Goal: Task Accomplishment & Management: Complete application form

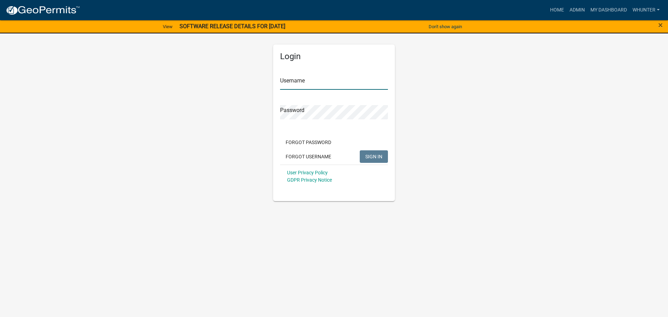
type input "whunter"
click at [382, 158] on span "SIGN IN" at bounding box center [373, 156] width 17 height 6
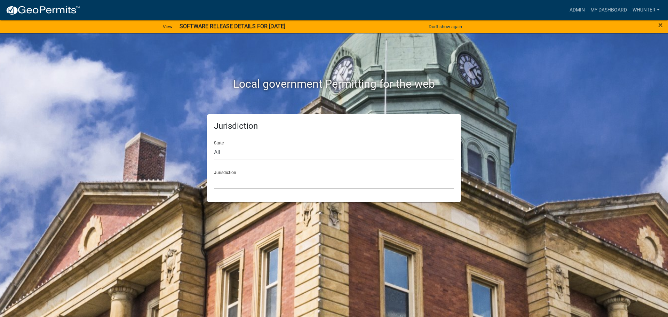
click at [265, 153] on select "All [US_STATE] [US_STATE] [US_STATE] [US_STATE] [US_STATE] [US_STATE] [US_STATE…" at bounding box center [334, 152] width 240 height 14
select select "[US_STATE]"
click at [214, 145] on select "All [US_STATE] [US_STATE] [US_STATE] [US_STATE] [US_STATE] [US_STATE] [US_STATE…" at bounding box center [334, 152] width 240 height 14
click at [261, 183] on select "[GEOGRAPHIC_DATA], [US_STATE][PERSON_NAME][GEOGRAPHIC_DATA], [US_STATE][PERSON_…" at bounding box center [334, 182] width 240 height 14
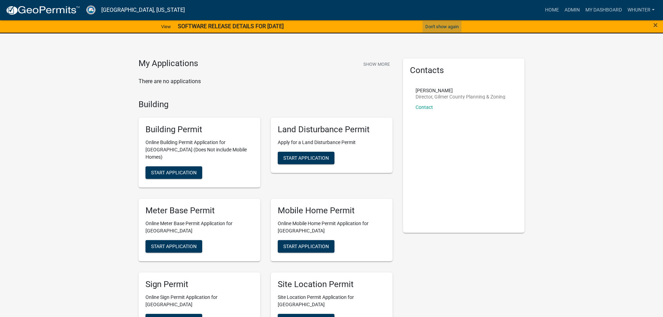
click at [449, 25] on button "Don't show again" at bounding box center [442, 26] width 39 height 11
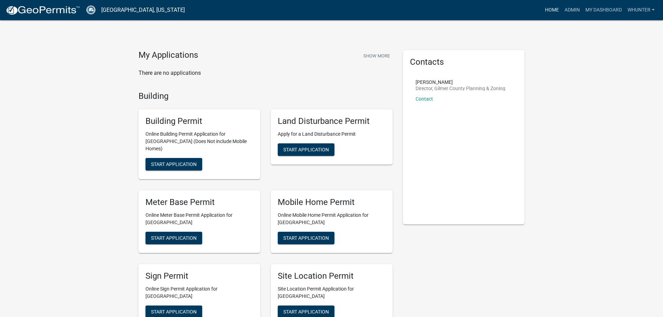
drag, startPoint x: 547, startPoint y: 11, endPoint x: 554, endPoint y: 11, distance: 6.6
click at [547, 11] on link "Home" at bounding box center [551, 9] width 19 height 13
click at [572, 11] on link "Admin" at bounding box center [572, 9] width 21 height 13
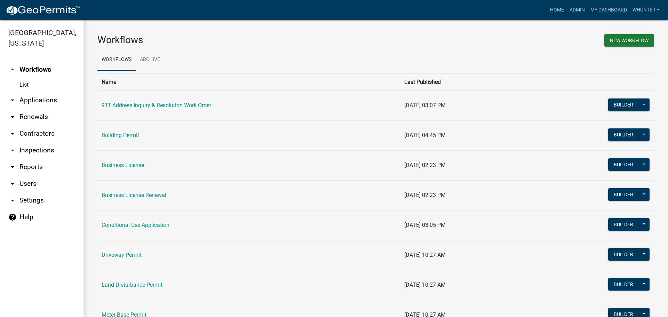
click at [66, 95] on link "arrow_drop_down Applications" at bounding box center [42, 100] width 84 height 17
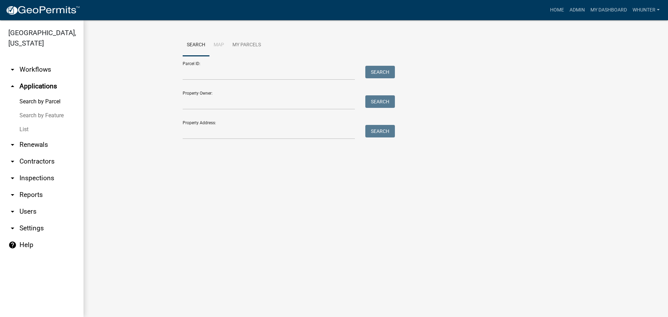
click at [51, 126] on link "List" at bounding box center [42, 130] width 84 height 14
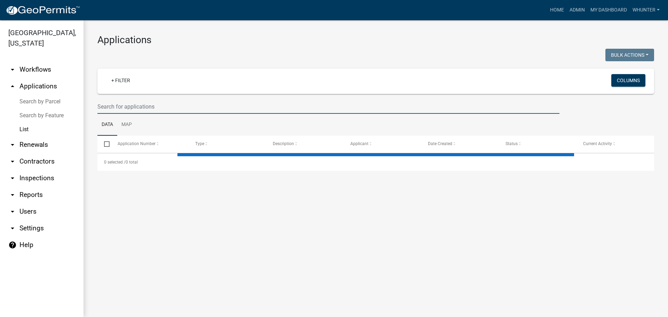
click at [159, 111] on input "text" at bounding box center [328, 107] width 462 height 14
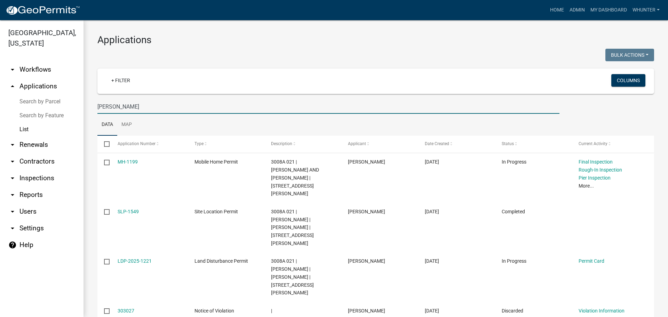
drag, startPoint x: 78, startPoint y: 101, endPoint x: 36, endPoint y: 95, distance: 42.2
click at [36, 95] on div "Gilmer County, Georgia arrow_drop_down Workflows List arrow_drop_up Application…" at bounding box center [334, 168] width 668 height 297
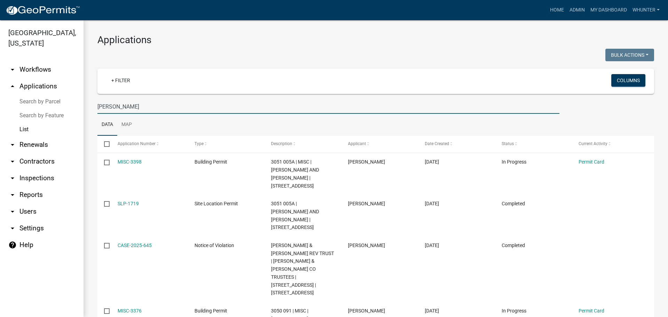
type input "pritchett"
click at [553, 2] on nav "Toggle drawer menu more_horiz Home Admin My Dashboard whunter Admin Account Log…" at bounding box center [334, 10] width 668 height 20
click at [557, 10] on link "Home" at bounding box center [557, 9] width 19 height 13
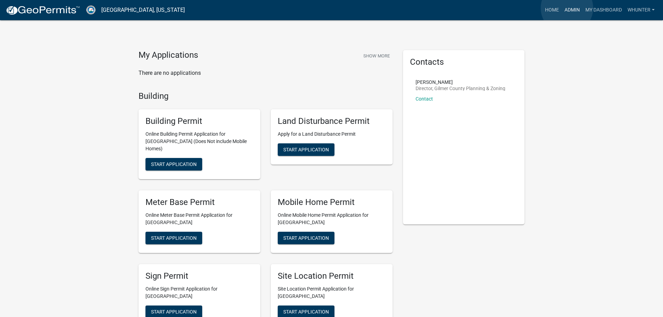
click at [567, 8] on link "Admin" at bounding box center [572, 9] width 21 height 13
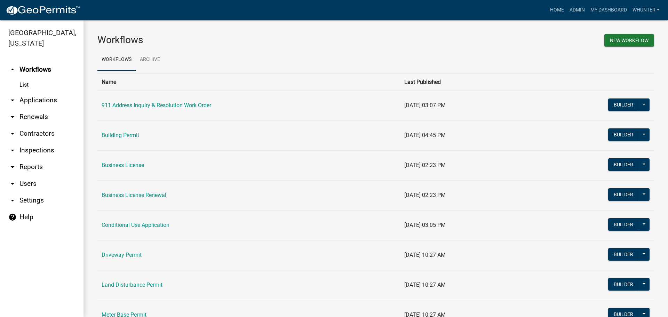
click at [32, 99] on link "arrow_drop_down Applications" at bounding box center [42, 100] width 84 height 17
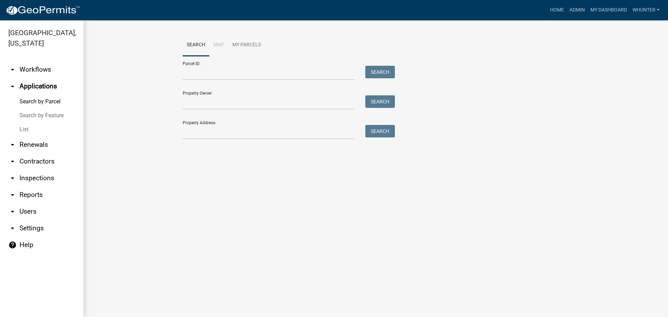
click at [30, 118] on link "Search by Feature" at bounding box center [42, 116] width 84 height 14
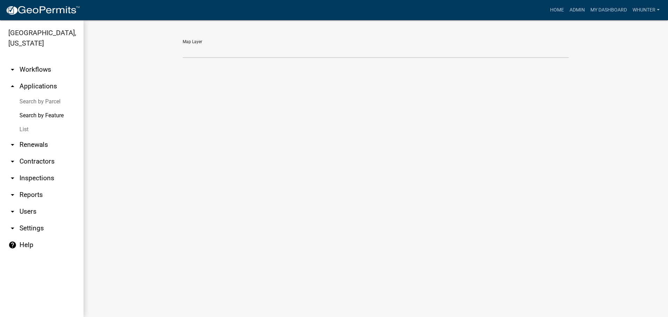
click at [32, 127] on link "List" at bounding box center [42, 130] width 84 height 14
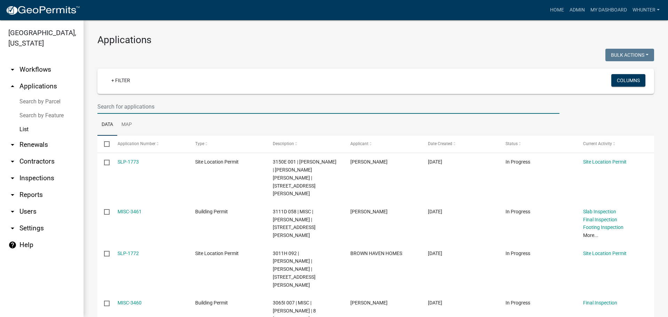
click at [129, 110] on input "text" at bounding box center [328, 107] width 462 height 14
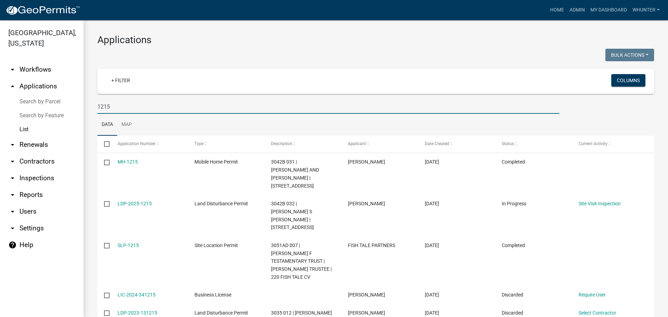
drag, startPoint x: 135, startPoint y: 109, endPoint x: 27, endPoint y: 98, distance: 108.5
click at [46, 102] on div "Gilmer County, Georgia arrow_drop_down Workflows List arrow_drop_up Application…" at bounding box center [334, 168] width 668 height 297
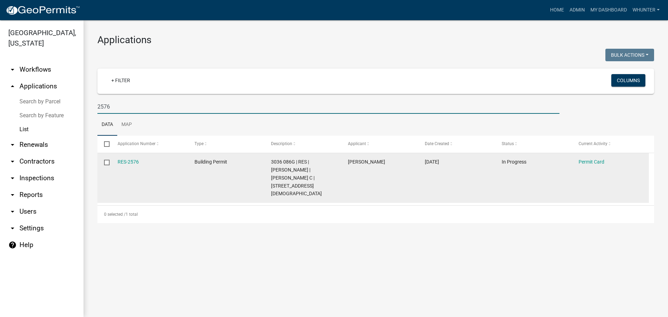
type input "2576"
click at [121, 165] on div "RES-2576" at bounding box center [150, 162] width 64 height 8
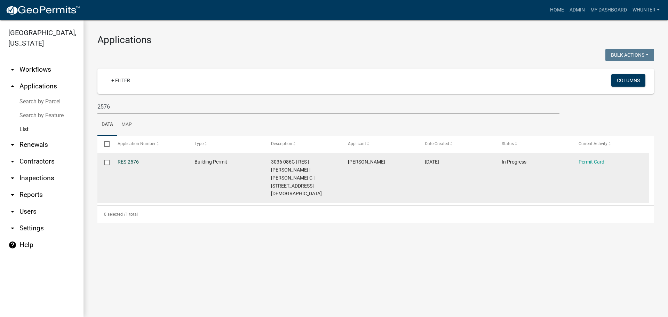
click at [128, 163] on link "RES-2576" at bounding box center [128, 162] width 21 height 6
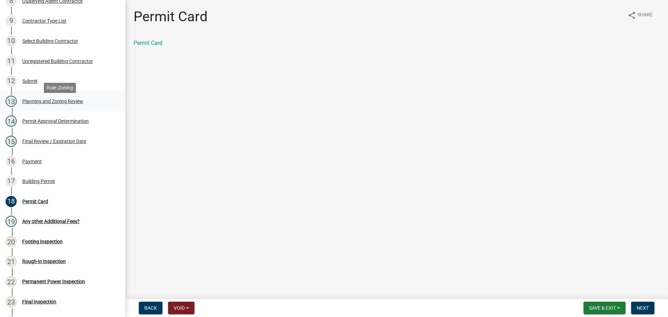
scroll to position [244, 0]
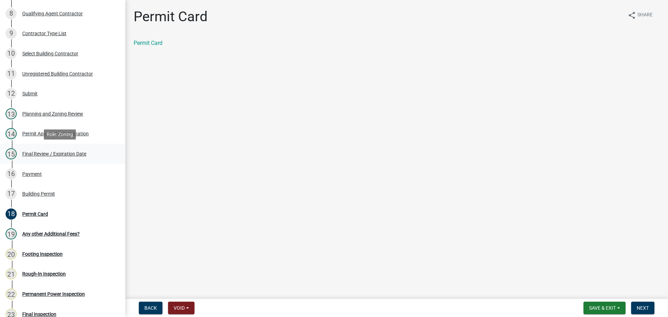
click at [59, 153] on div "Final Review / Expiration Date" at bounding box center [54, 153] width 64 height 5
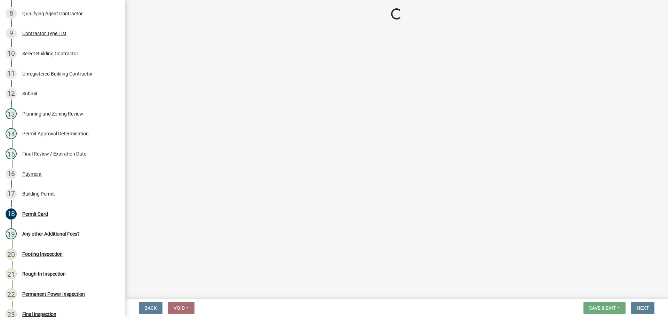
select select "5ce200eb-feb1-496b-8127-7891293955f5"
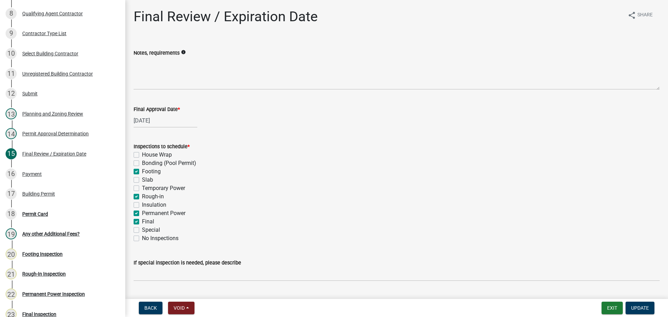
click at [155, 170] on label "Footing" at bounding box center [151, 171] width 19 height 8
click at [147, 170] on input "Footing" at bounding box center [144, 169] width 5 height 5
checkbox input "false"
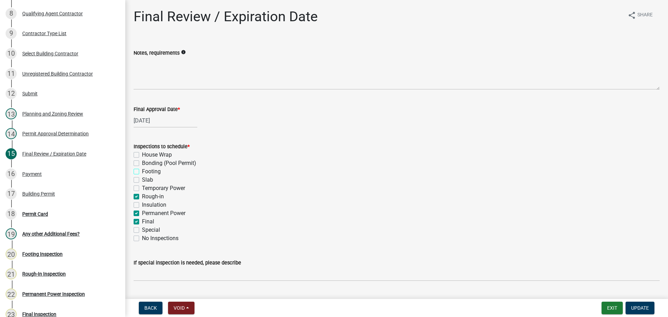
checkbox input "false"
checkbox input "true"
checkbox input "false"
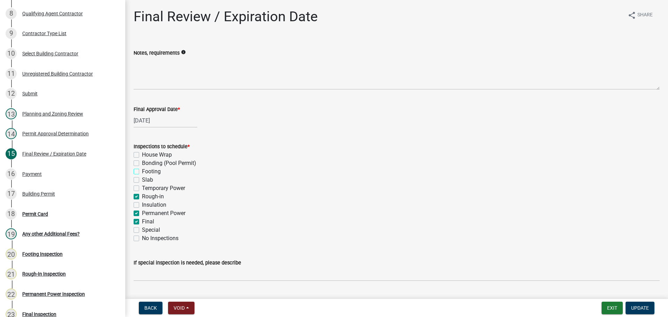
checkbox input "true"
checkbox input "false"
click at [160, 187] on label "Temporary Power" at bounding box center [163, 188] width 43 height 8
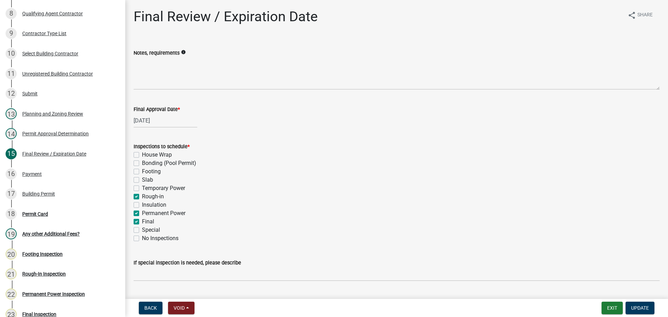
click at [147, 187] on input "Temporary Power" at bounding box center [144, 186] width 5 height 5
checkbox input "true"
checkbox input "false"
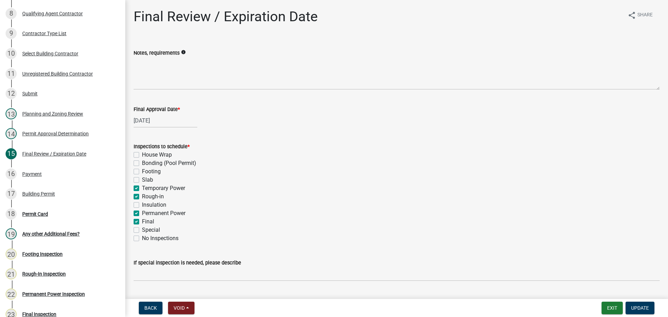
checkbox input "false"
checkbox input "true"
checkbox input "false"
checkbox input "true"
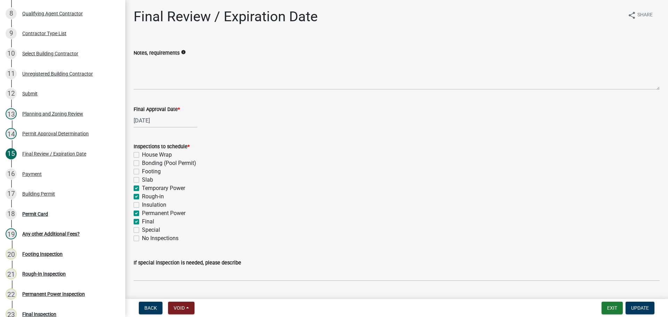
checkbox input "true"
checkbox input "false"
click at [159, 187] on label "Temporary Power" at bounding box center [163, 188] width 43 height 8
click at [147, 187] on input "Temporary Power" at bounding box center [144, 186] width 5 height 5
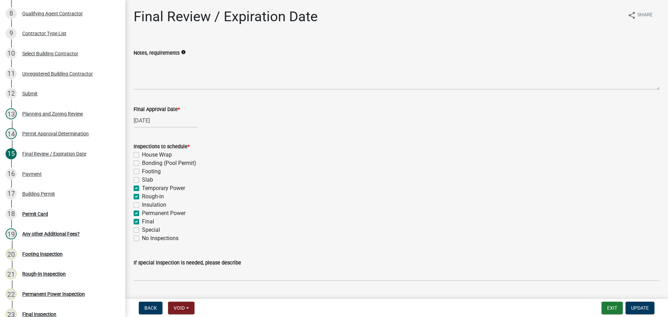
checkbox input "false"
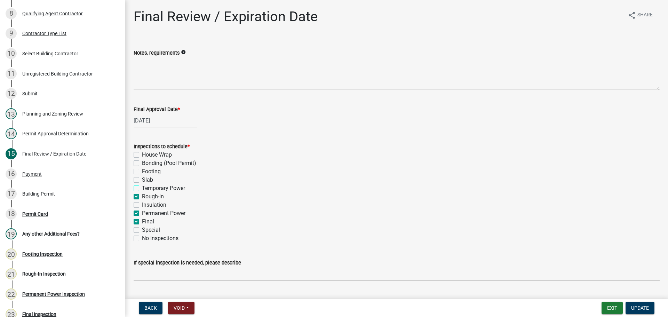
checkbox input "false"
checkbox input "true"
checkbox input "false"
checkbox input "true"
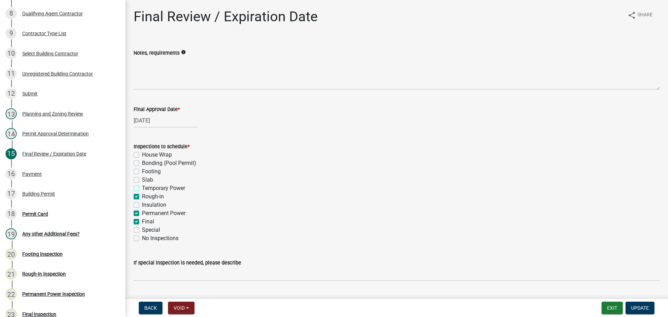
checkbox input "false"
click at [156, 196] on label "Rough-in" at bounding box center [153, 196] width 22 height 8
click at [147, 196] on input "Rough-in" at bounding box center [144, 194] width 5 height 5
checkbox input "false"
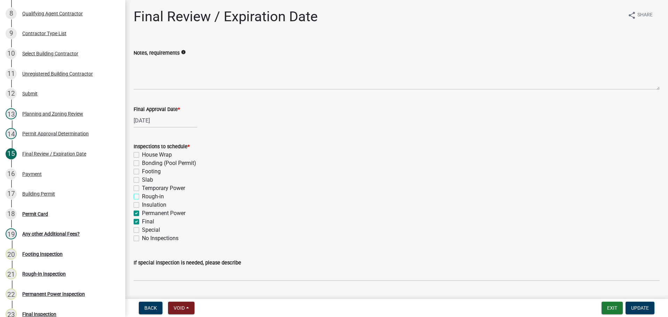
checkbox input "false"
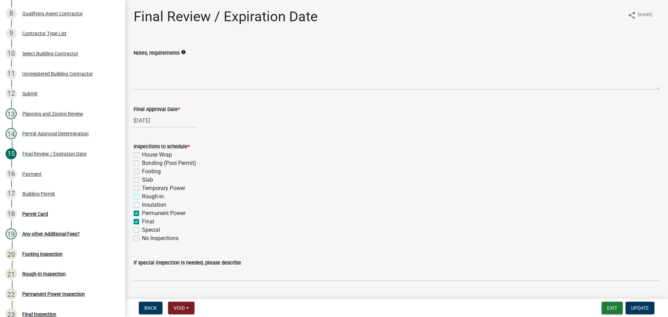
checkbox input "false"
checkbox input "true"
checkbox input "false"
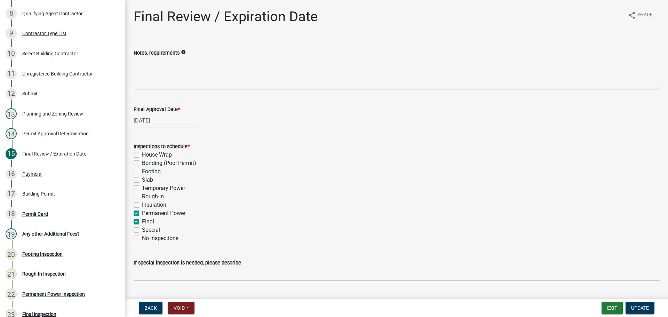
checkbox input "false"
click at [163, 213] on label "Permanent Power" at bounding box center [164, 213] width 44 height 8
click at [147, 213] on input "Permanent Power" at bounding box center [144, 211] width 5 height 5
checkbox input "false"
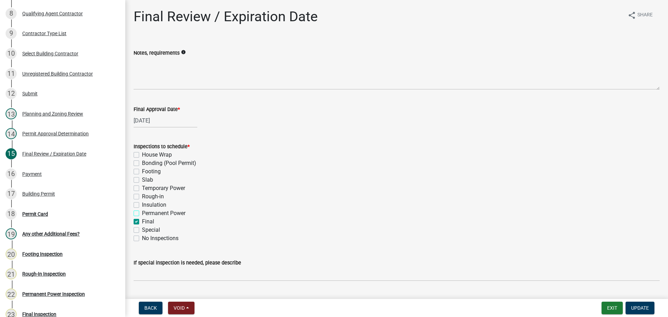
checkbox input "false"
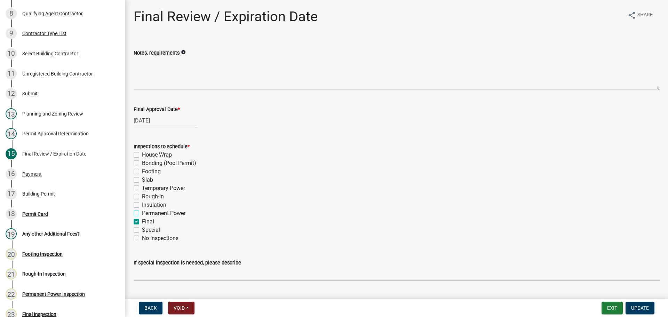
checkbox input "false"
checkbox input "true"
checkbox input "false"
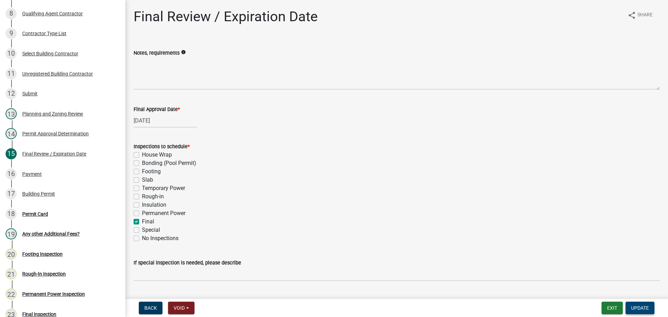
click at [629, 305] on button "Update" at bounding box center [640, 308] width 29 height 13
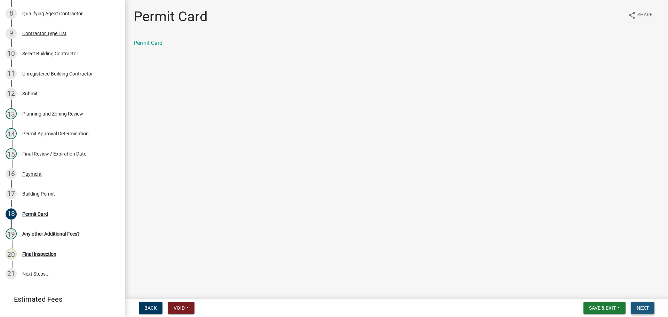
click at [643, 311] on span "Next" at bounding box center [643, 308] width 12 height 6
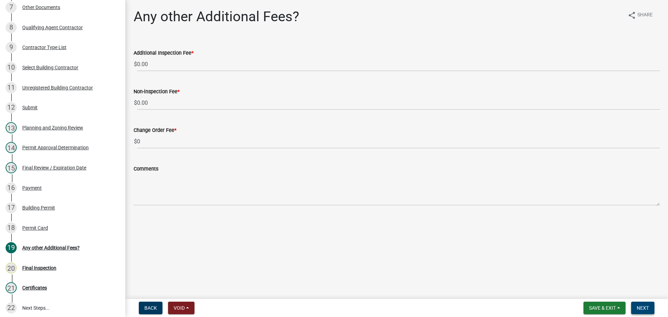
scroll to position [258, 0]
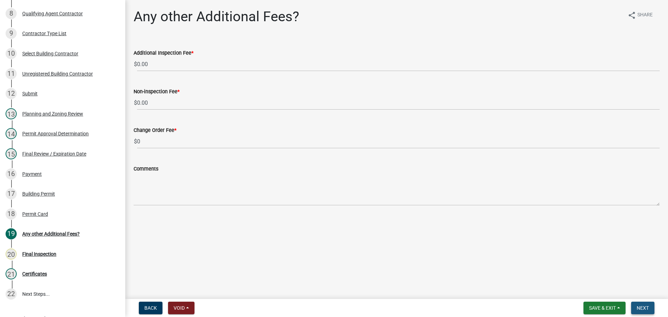
click at [640, 313] on button "Next" at bounding box center [642, 308] width 23 height 13
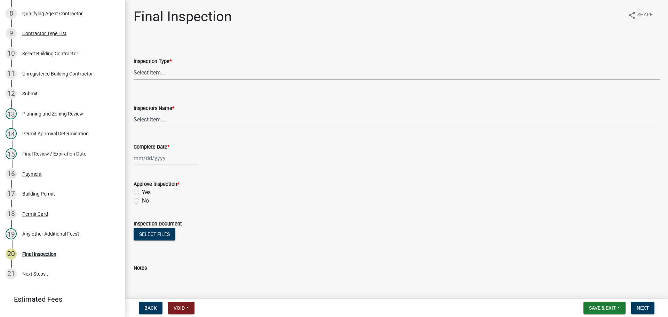
click at [178, 73] on select "Select Item... Final" at bounding box center [397, 72] width 526 height 14
click at [134, 65] on select "Select Item... Final" at bounding box center [397, 72] width 526 height 14
select select "895eead6-d784-4fdc-a4a3-66a9075c153d"
drag, startPoint x: 181, startPoint y: 116, endPoint x: 186, endPoint y: 126, distance: 11.7
click at [181, 117] on select "Select Item... khenson (Karen Henson) j.bouhl (Joe Bouhl) Engineer / Electricia…" at bounding box center [397, 119] width 526 height 14
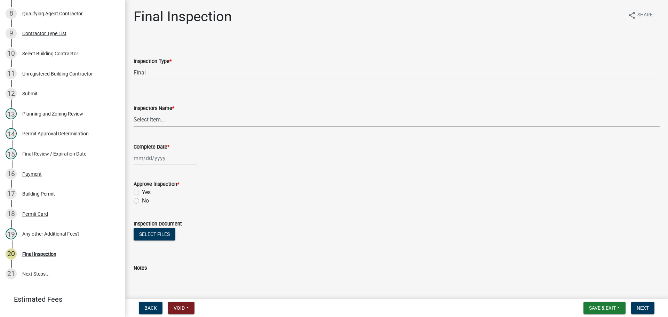
select select "7c10ce63-ccfd-4257-ac60-a1c0b24e7b7a"
click at [134, 112] on select "Select Item... khenson (Karen Henson) j.bouhl (Joe Bouhl) Engineer / Electricia…" at bounding box center [397, 119] width 526 height 14
select select "9"
select select "2025"
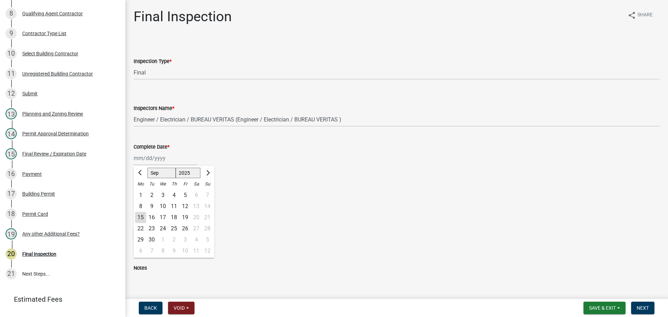
click at [158, 155] on div "Jan Feb Mar Apr May Jun Jul Aug Sep Oct Nov Dec 1525 1526 1527 1528 1529 1530 1…" at bounding box center [166, 158] width 64 height 14
click at [163, 174] on select "Jan Feb Mar Apr May Jun Jul Aug Sep Oct Nov Dec" at bounding box center [162, 173] width 28 height 10
select select "8"
click at [148, 168] on select "Jan Feb Mar Apr May Jun Jul Aug Sep Oct Nov Dec" at bounding box center [162, 173] width 28 height 10
click at [153, 238] on div "26" at bounding box center [151, 239] width 11 height 11
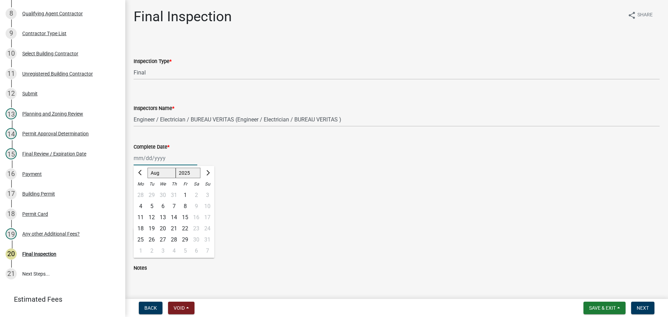
type input "08/26/2025"
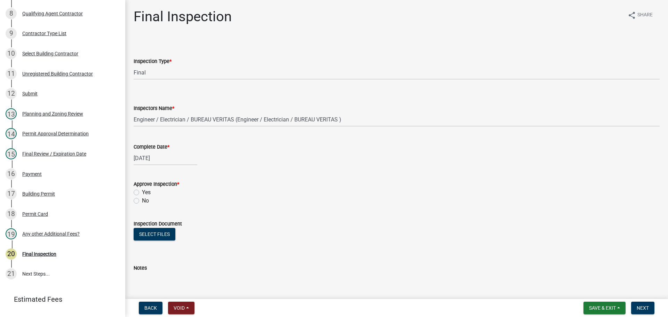
drag, startPoint x: 140, startPoint y: 192, endPoint x: 144, endPoint y: 193, distance: 4.3
click at [141, 192] on div "Yes" at bounding box center [397, 192] width 526 height 8
click at [144, 193] on label "Yes" at bounding box center [146, 192] width 9 height 8
click at [144, 193] on input "Yes" at bounding box center [144, 190] width 5 height 5
radio input "true"
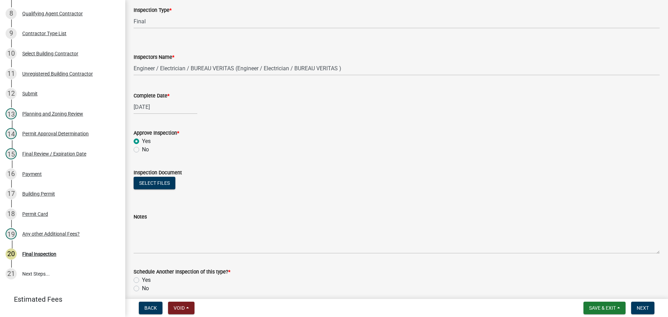
scroll to position [112, 0]
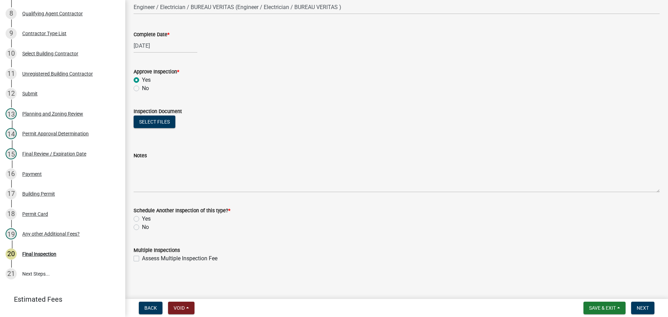
click at [145, 226] on label "No" at bounding box center [145, 227] width 7 height 8
click at [145, 226] on input "No" at bounding box center [144, 225] width 5 height 5
radio input "true"
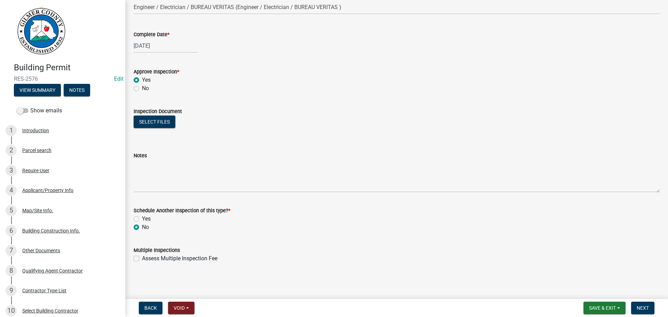
scroll to position [0, 0]
click at [640, 307] on span "Next" at bounding box center [643, 308] width 12 height 6
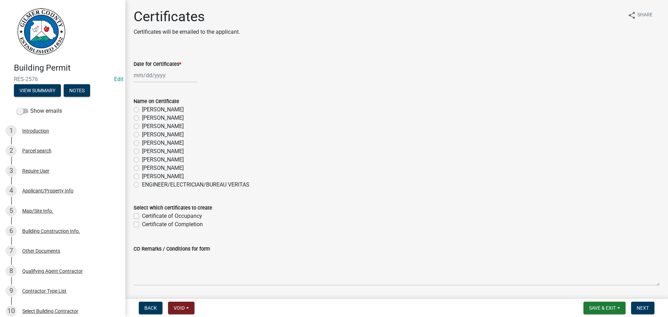
click at [168, 167] on label "Whitney Hunter" at bounding box center [163, 168] width 42 height 8
click at [147, 167] on input "Whitney Hunter" at bounding box center [144, 166] width 5 height 5
radio input "true"
click at [158, 79] on div at bounding box center [166, 75] width 64 height 14
select select "9"
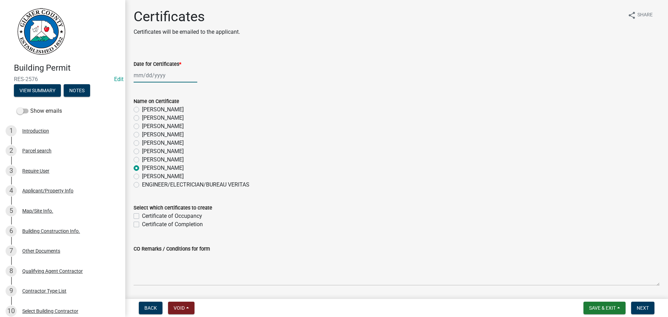
select select "2025"
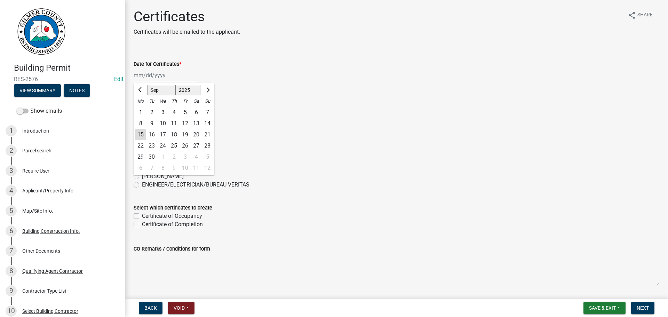
click at [141, 134] on div "15" at bounding box center [140, 134] width 11 height 11
type input "09/15/2025"
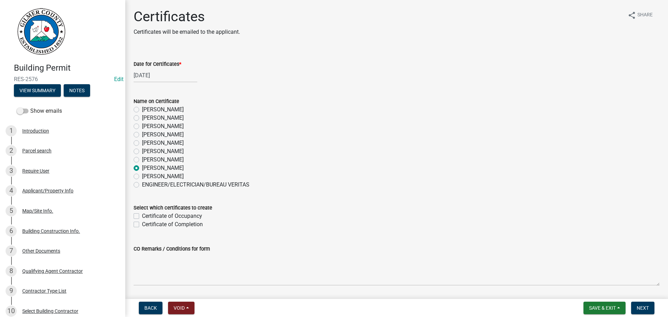
click at [177, 218] on label "Certificate of Occupancy" at bounding box center [172, 216] width 60 height 8
click at [147, 216] on input "Certificate of Occupancy" at bounding box center [144, 214] width 5 height 5
checkbox input "true"
checkbox input "false"
click at [645, 310] on span "Next" at bounding box center [643, 308] width 12 height 6
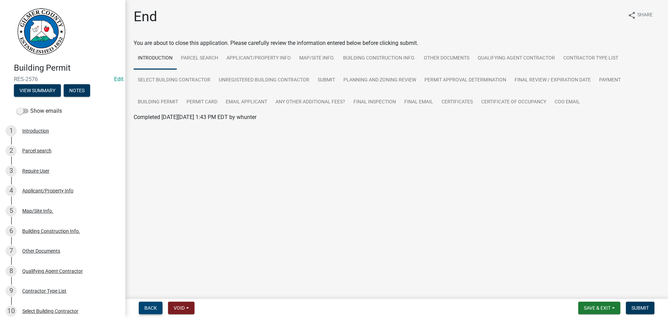
click at [145, 307] on span "Back" at bounding box center [150, 308] width 13 height 6
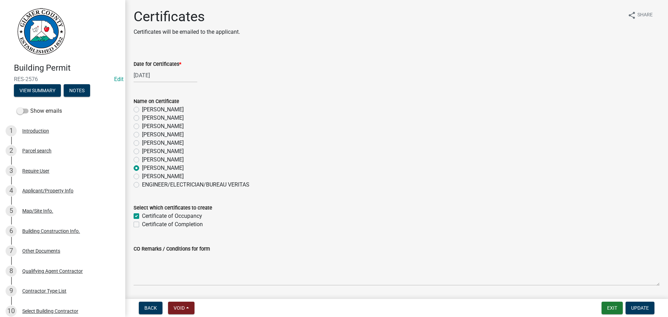
click at [157, 79] on div "09/15/2025" at bounding box center [166, 75] width 64 height 14
select select "9"
select select "2025"
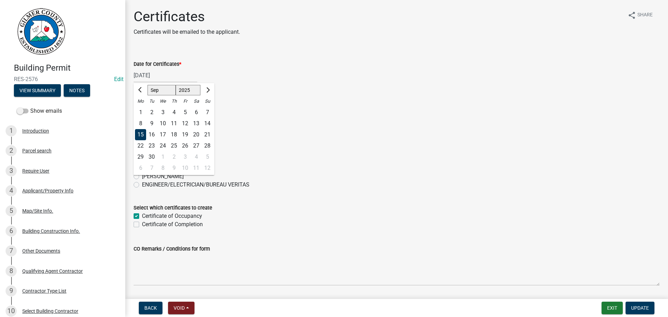
click at [170, 91] on select "Jan Feb Mar Apr May Jun Jul Aug Sep Oct Nov Dec" at bounding box center [162, 90] width 28 height 10
select select "8"
click at [148, 85] on select "Jan Feb Mar Apr May Jun Jul Aug Sep Oct Nov Dec" at bounding box center [162, 90] width 28 height 10
drag, startPoint x: 145, startPoint y: 155, endPoint x: 152, endPoint y: 158, distance: 7.7
click at [152, 158] on div "25 26 27 28 29 30 31" at bounding box center [174, 156] width 81 height 11
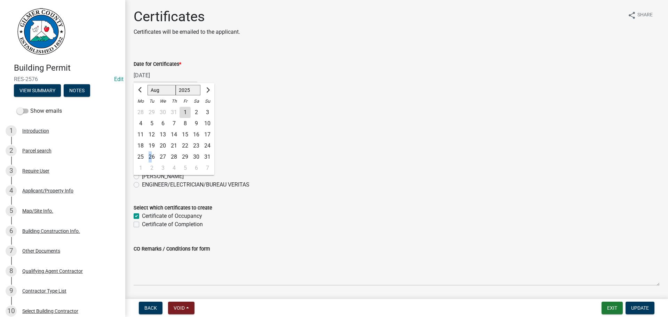
click at [152, 158] on div "26" at bounding box center [151, 156] width 11 height 11
type input "08/26/2025"
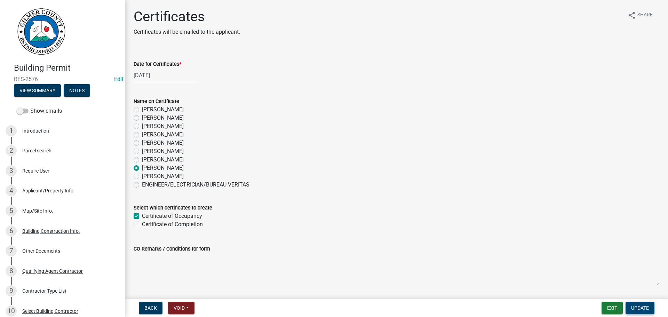
click at [645, 309] on span "Update" at bounding box center [640, 308] width 18 height 6
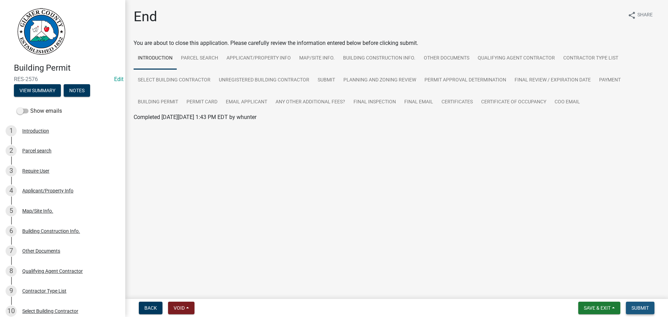
click at [638, 302] on button "Submit" at bounding box center [640, 308] width 29 height 13
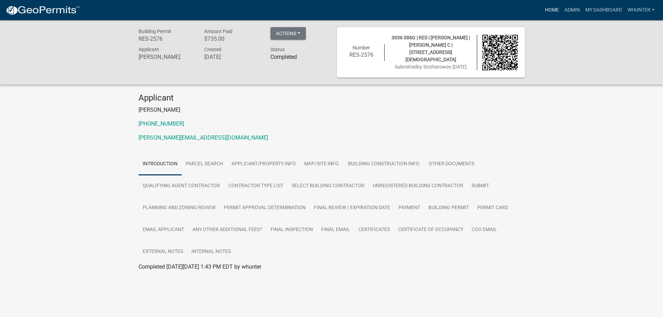
click at [550, 7] on link "Home" at bounding box center [551, 9] width 19 height 13
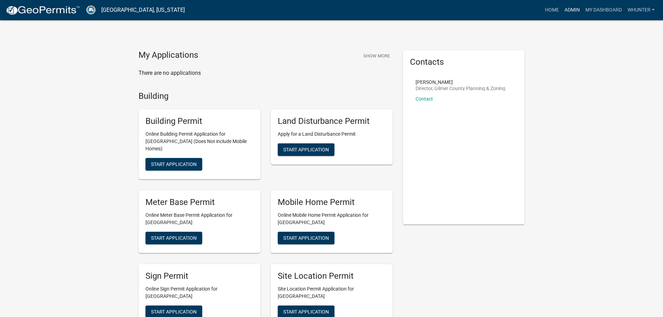
click at [570, 9] on link "Admin" at bounding box center [572, 9] width 21 height 13
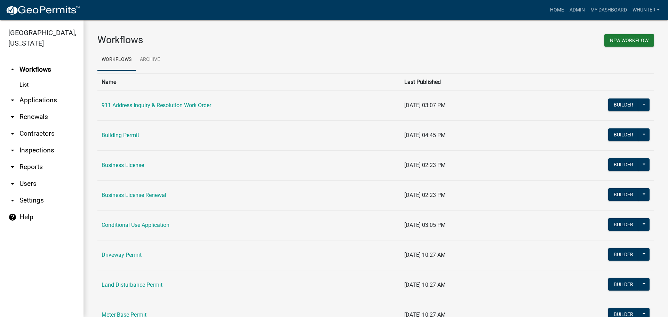
click at [58, 100] on link "arrow_drop_down Applications" at bounding box center [42, 100] width 84 height 17
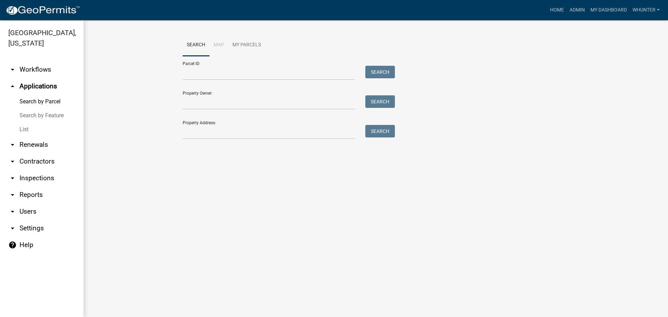
click at [58, 126] on link "List" at bounding box center [42, 130] width 84 height 14
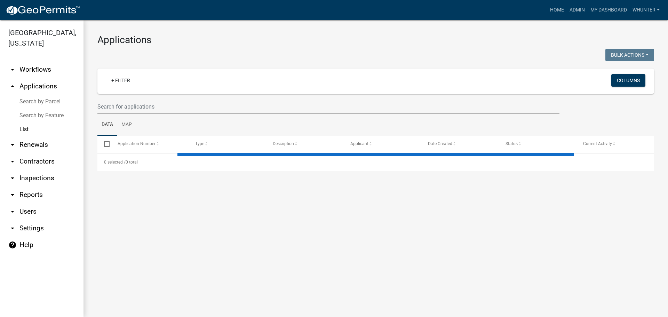
click at [154, 118] on ul "Data Map" at bounding box center [375, 125] width 557 height 22
click at [160, 107] on input "text" at bounding box center [328, 107] width 462 height 14
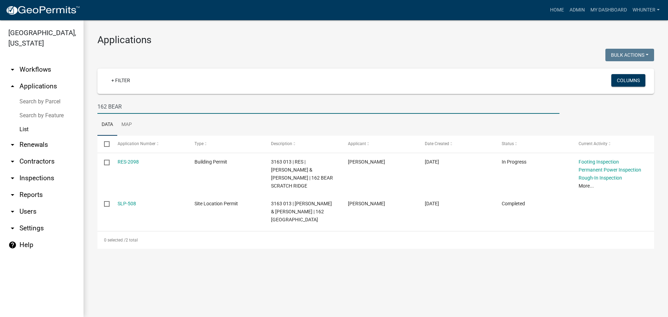
drag, startPoint x: 154, startPoint y: 109, endPoint x: 26, endPoint y: 91, distance: 128.7
click at [35, 93] on div "Gilmer County, Georgia arrow_drop_down Workflows List arrow_drop_up Application…" at bounding box center [334, 168] width 668 height 297
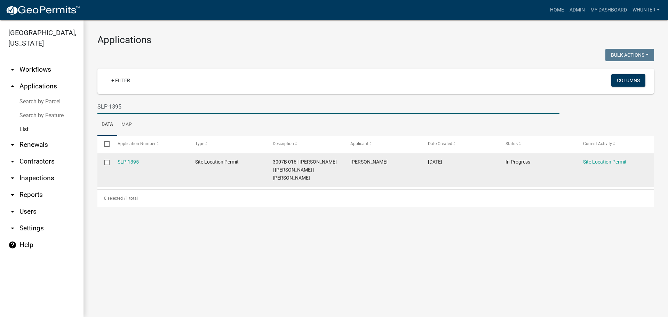
type input "SLP-1395"
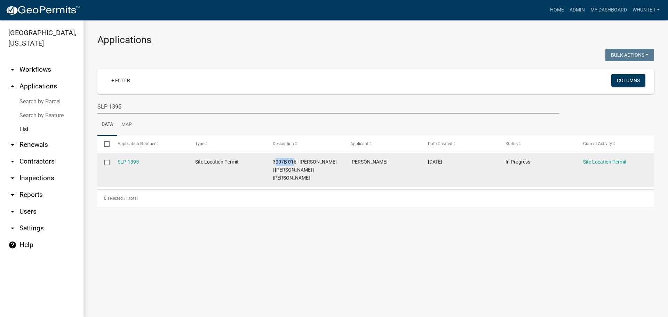
drag, startPoint x: 295, startPoint y: 163, endPoint x: 277, endPoint y: 163, distance: 18.1
click at [277, 163] on span "3007B 016 | GLENN JOHNS | JOHNS TERESA | SHEILA DR" at bounding box center [305, 170] width 64 height 22
click at [266, 162] on datatable-body-cell "3007B 016 | GLENN JOHNS | JOHNS TERESA | SHEILA DR" at bounding box center [305, 170] width 78 height 34
drag, startPoint x: 271, startPoint y: 162, endPoint x: 297, endPoint y: 163, distance: 25.8
click at [297, 163] on datatable-body-cell "3007B 016 | GLENN JOHNS | JOHNS TERESA | SHEILA DR" at bounding box center [305, 170] width 78 height 34
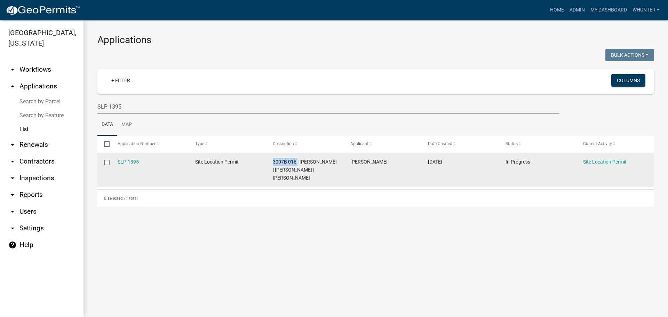
copy span "3007B 016"
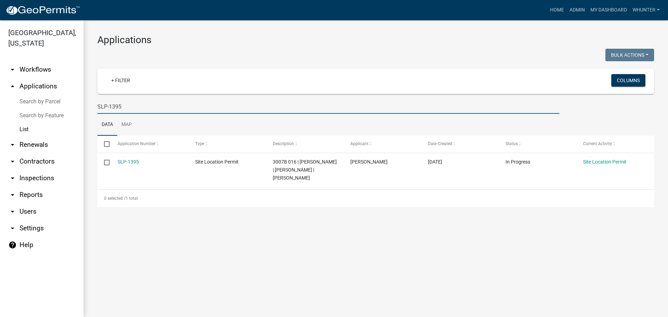
drag, startPoint x: 168, startPoint y: 100, endPoint x: 165, endPoint y: 103, distance: 4.2
click at [166, 101] on input "SLP-1395" at bounding box center [328, 107] width 462 height 14
drag, startPoint x: 164, startPoint y: 107, endPoint x: 53, endPoint y: 97, distance: 111.1
click at [48, 96] on div "Gilmer County, Georgia arrow_drop_down Workflows List arrow_drop_up Application…" at bounding box center [334, 168] width 668 height 297
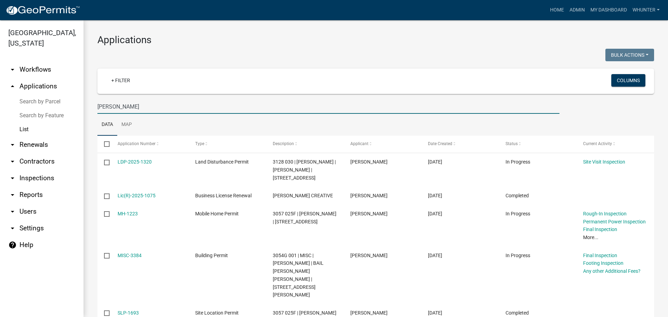
type input "JOHNS"
click at [57, 94] on link "arrow_drop_up Applications" at bounding box center [42, 86] width 84 height 17
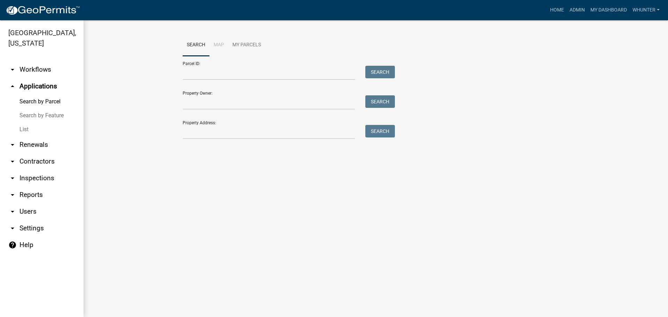
click at [59, 102] on link "Search by Parcel" at bounding box center [42, 102] width 84 height 14
paste input "3007B 016"
type input "3007B 016"
click at [371, 74] on button "Search" at bounding box center [380, 72] width 30 height 13
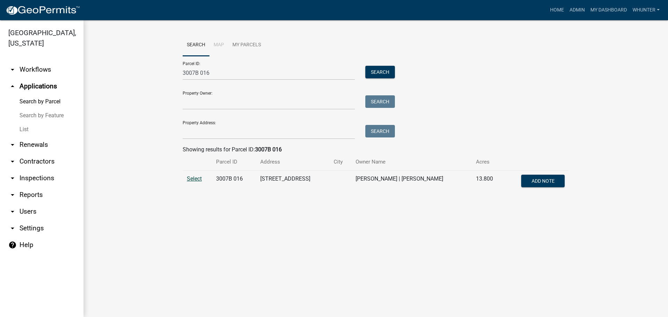
click at [194, 177] on span "Select" at bounding box center [194, 178] width 15 height 7
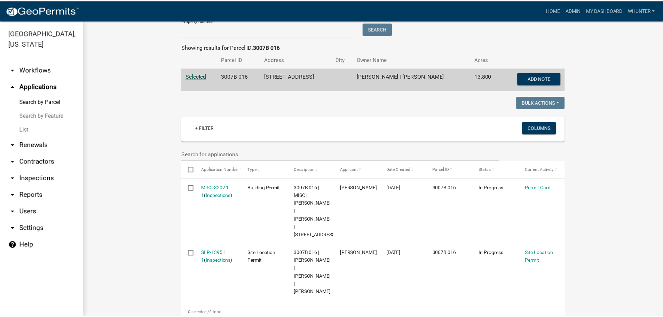
scroll to position [104, 0]
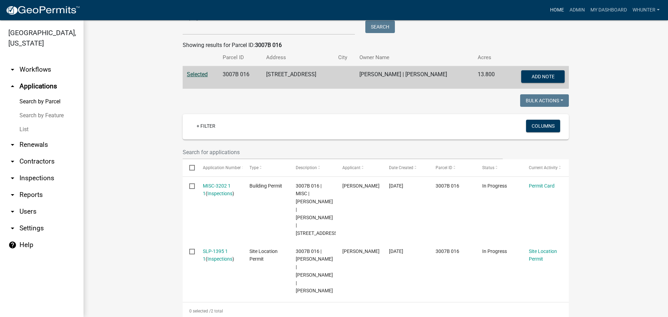
click at [554, 15] on link "Home" at bounding box center [557, 9] width 19 height 13
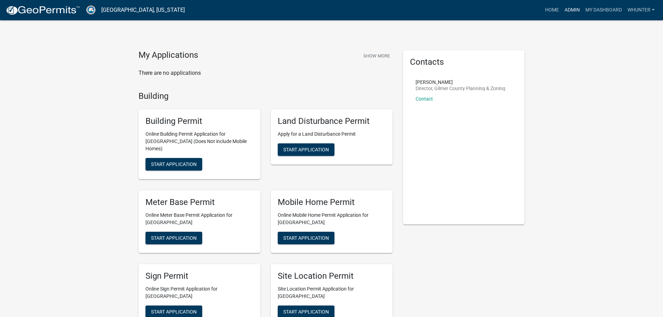
click at [581, 16] on link "Admin" at bounding box center [572, 9] width 21 height 13
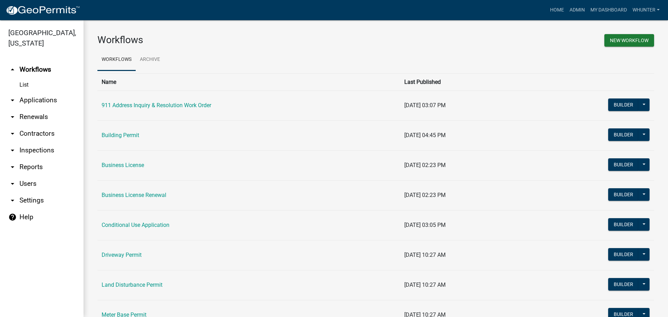
click at [51, 108] on link "arrow_drop_down Applications" at bounding box center [42, 100] width 84 height 17
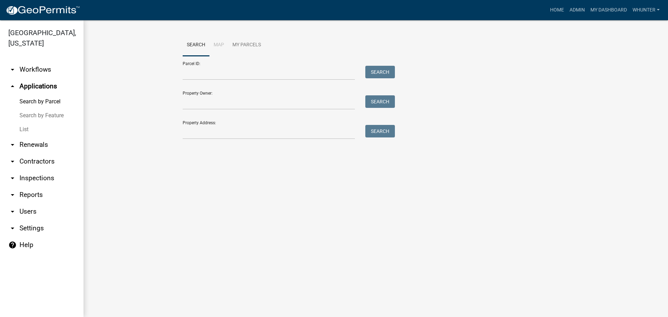
click at [43, 133] on link "List" at bounding box center [42, 130] width 84 height 14
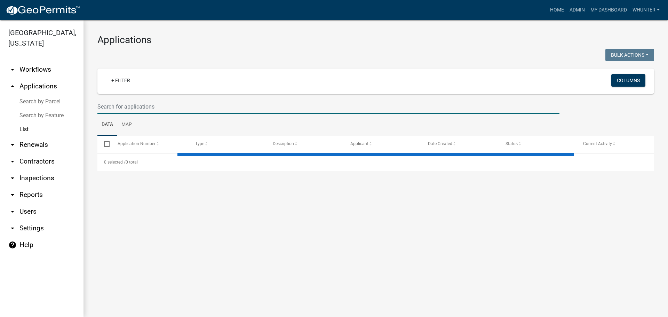
click at [146, 104] on input "text" at bounding box center [328, 107] width 462 height 14
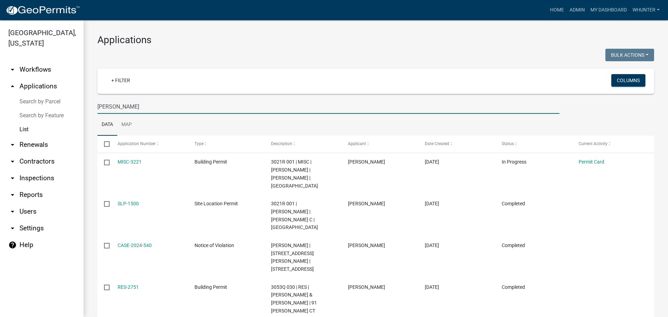
type input "cox"
drag, startPoint x: 545, startPoint y: 6, endPoint x: 550, endPoint y: 9, distance: 6.1
click at [546, 6] on div "Home Admin My Dashboard whunter Admin Account Logout" at bounding box center [374, 9] width 577 height 13
click at [551, 9] on link "Home" at bounding box center [557, 9] width 19 height 13
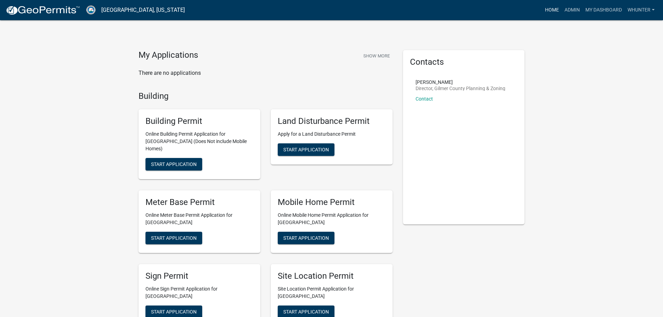
drag, startPoint x: 554, startPoint y: 18, endPoint x: 556, endPoint y: 14, distance: 4.5
click at [555, 18] on nav "Gilmer County, Georgia more_horiz Home Admin My Dashboard whunter Admin Account…" at bounding box center [331, 10] width 663 height 20
click at [554, 13] on link "Home" at bounding box center [551, 9] width 19 height 13
click at [536, 14] on div "Home Admin My Dashboard whunter Admin Account Logout" at bounding box center [423, 9] width 467 height 13
click at [548, 13] on link "Home" at bounding box center [551, 9] width 19 height 13
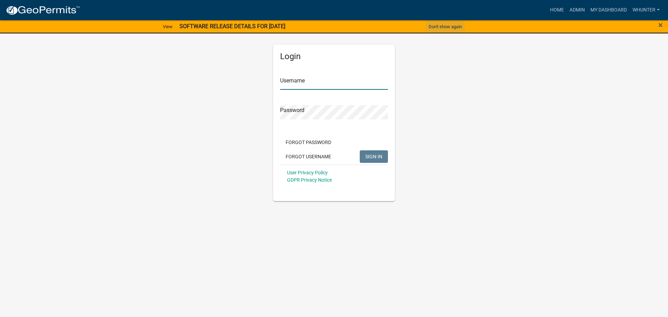
type input "whunter"
click at [444, 26] on button "Don't show again" at bounding box center [445, 26] width 39 height 11
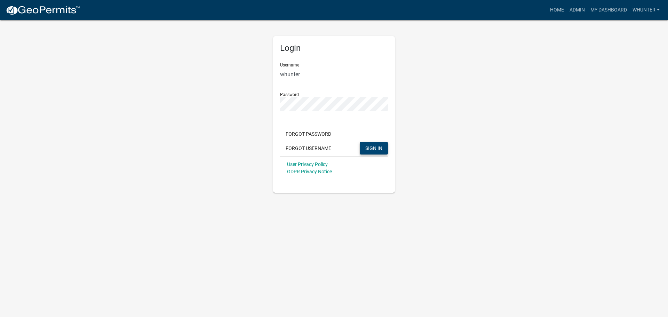
click at [378, 152] on button "SIGN IN" at bounding box center [374, 148] width 28 height 13
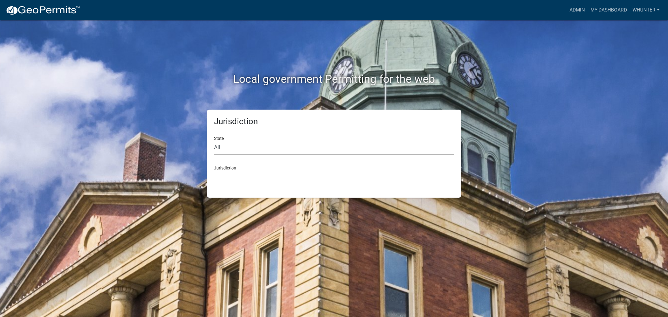
drag, startPoint x: 335, startPoint y: 148, endPoint x: 332, endPoint y: 152, distance: 4.8
click at [334, 150] on select "All [US_STATE] [US_STATE] [US_STATE] [US_STATE] [US_STATE] [US_STATE] [US_STATE…" at bounding box center [334, 148] width 240 height 14
select select "[US_STATE]"
click at [214, 141] on select "All [US_STATE] [US_STATE] [US_STATE] [US_STATE] [US_STATE] [US_STATE] [US_STATE…" at bounding box center [334, 148] width 240 height 14
click at [309, 181] on select "[GEOGRAPHIC_DATA], [US_STATE][PERSON_NAME][GEOGRAPHIC_DATA], [US_STATE][PERSON_…" at bounding box center [334, 177] width 240 height 14
